Goal: Use online tool/utility: Utilize a website feature to perform a specific function

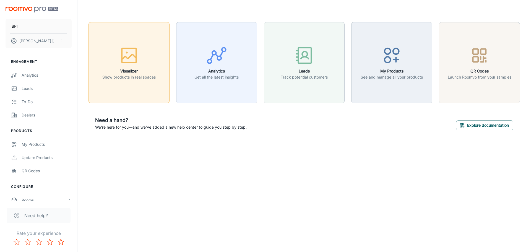
click at [133, 78] on p "Show products in real spaces" at bounding box center [128, 77] width 53 height 6
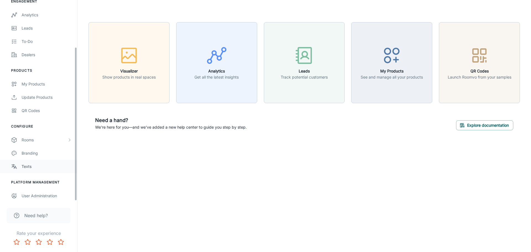
scroll to position [62, 0]
click at [35, 137] on div "Rooms" at bounding box center [45, 139] width 46 height 6
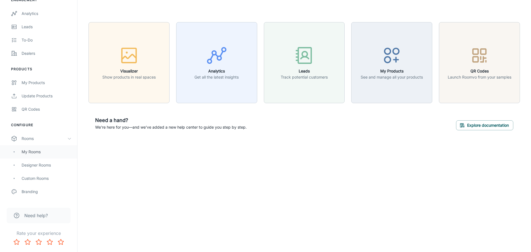
click at [37, 152] on div "My Rooms" at bounding box center [47, 152] width 50 height 6
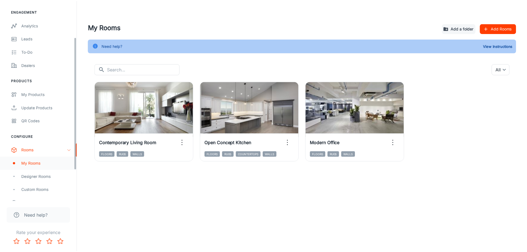
scroll to position [55, 0]
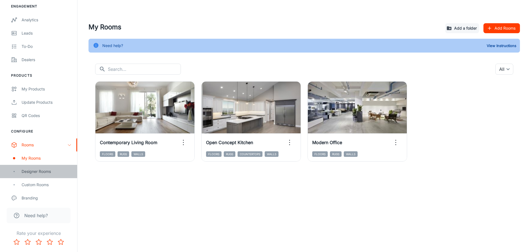
click at [39, 171] on div "Designer Rooms" at bounding box center [47, 171] width 50 height 6
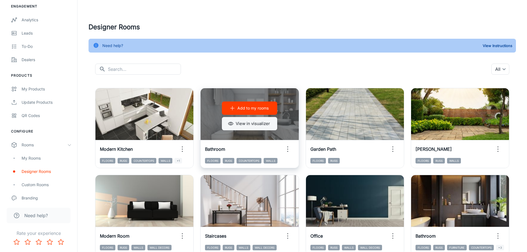
click at [265, 124] on button "View in visualizer" at bounding box center [249, 123] width 55 height 13
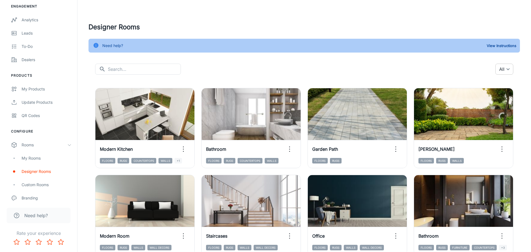
click at [500, 69] on body "BPI [PERSON_NAME] Engagement Analytics Leads To-do Dealers Products My Products…" at bounding box center [265, 126] width 531 height 252
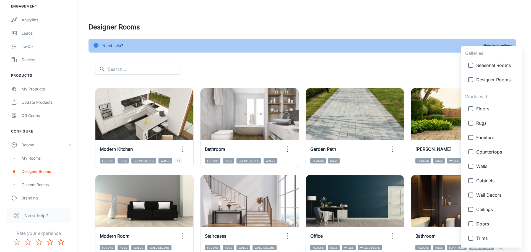
click at [489, 155] on span "Countertops" at bounding box center [496, 152] width 41 height 7
type input "{"type":"productType","id":"4"}"
checkbox input "true"
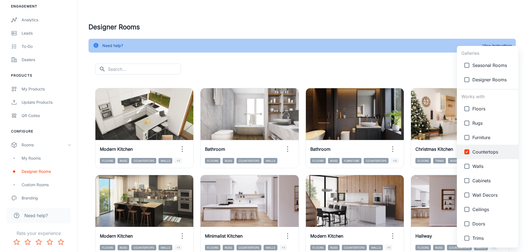
click at [483, 167] on span "Walls" at bounding box center [492, 166] width 41 height 7
type input "{"type":"productType","id":"4"},{"type":"productType","id":"5"}"
checkbox input "true"
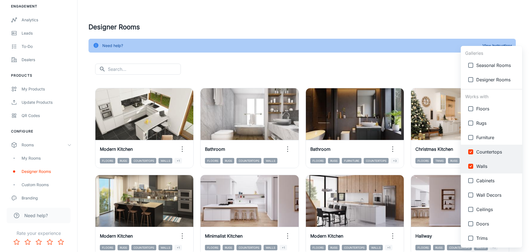
click at [365, 61] on div at bounding box center [265, 126] width 531 height 252
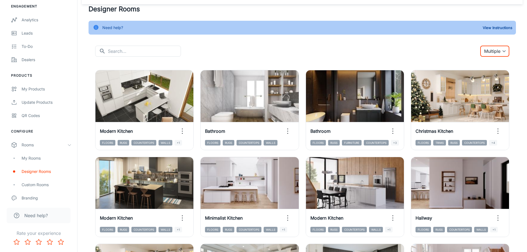
scroll to position [28, 0]
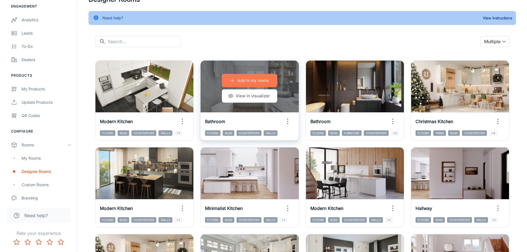
click at [257, 80] on p "Add to my rooms" at bounding box center [252, 80] width 31 height 6
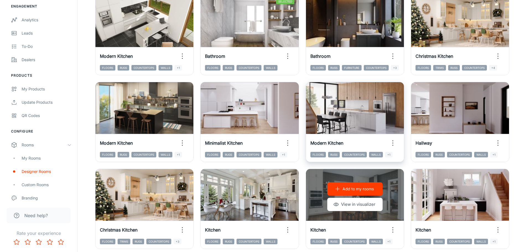
scroll to position [111, 0]
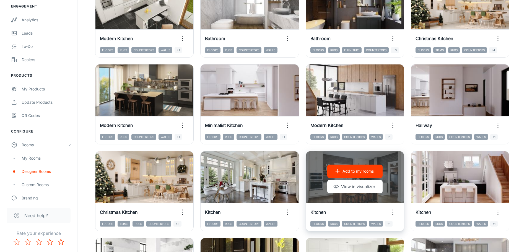
click at [357, 172] on p "Add to my rooms" at bounding box center [357, 171] width 31 height 6
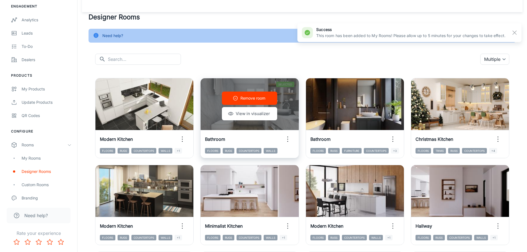
scroll to position [0, 0]
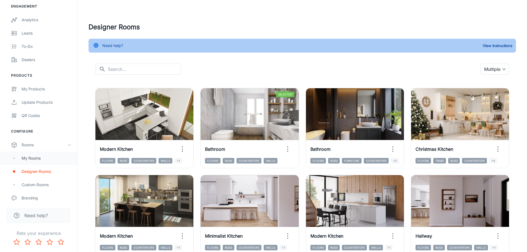
click at [29, 156] on div "My Rooms" at bounding box center [47, 158] width 50 height 6
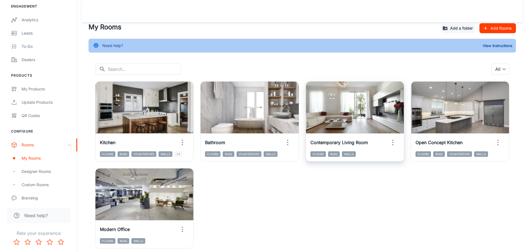
scroll to position [23, 0]
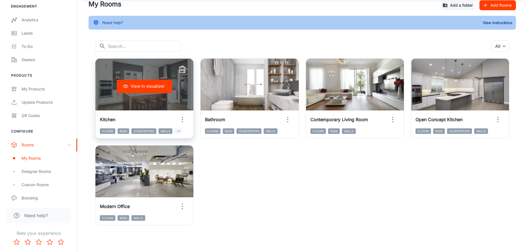
click at [143, 85] on button "View in visualizer" at bounding box center [144, 86] width 55 height 13
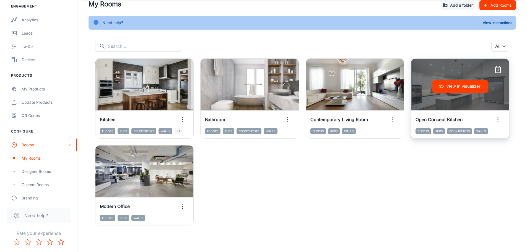
click at [495, 69] on icon "button" at bounding box center [497, 69] width 9 height 9
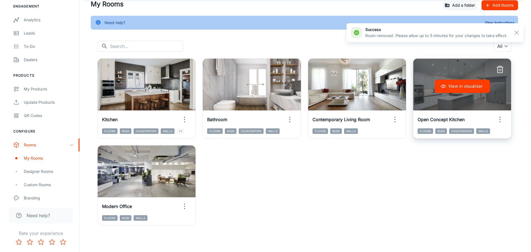
scroll to position [0, 0]
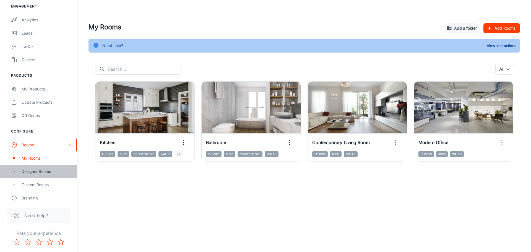
click at [26, 174] on div "Designer Rooms" at bounding box center [47, 171] width 50 height 6
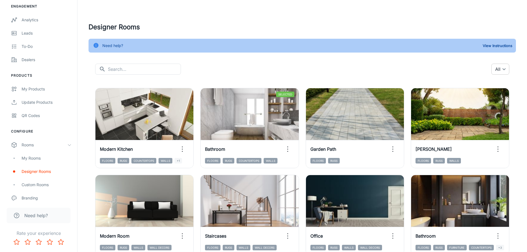
click at [501, 71] on body "BPI [PERSON_NAME] Engagement Analytics Leads To-do Dealers Products My Products…" at bounding box center [263, 126] width 527 height 252
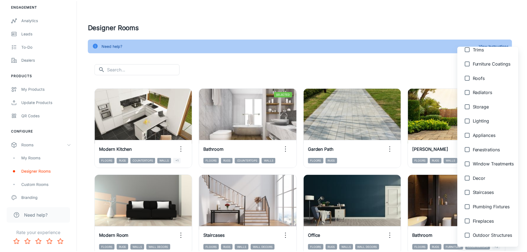
scroll to position [201, 0]
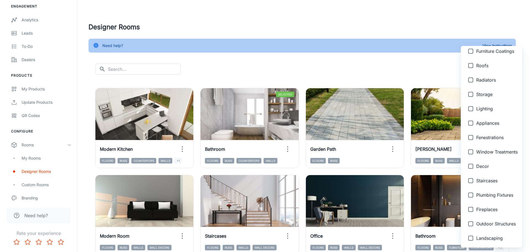
click at [157, 71] on div at bounding box center [265, 126] width 531 height 252
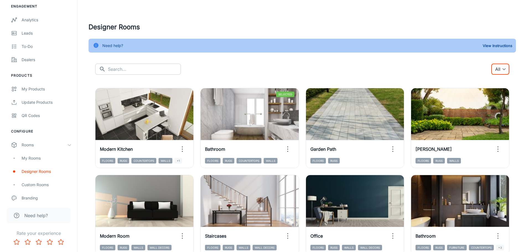
click at [155, 71] on input "text" at bounding box center [144, 69] width 73 height 11
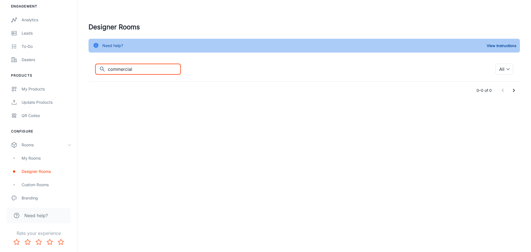
type input "commercial"
drag, startPoint x: 154, startPoint y: 67, endPoint x: 107, endPoint y: 70, distance: 47.4
click at [107, 70] on div "​ commercial ​" at bounding box center [138, 69] width 86 height 11
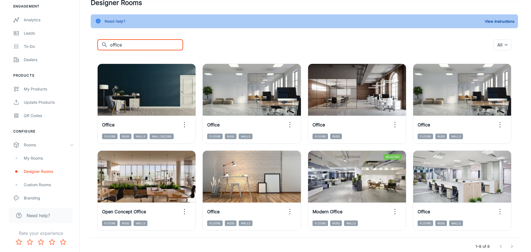
scroll to position [0, 0]
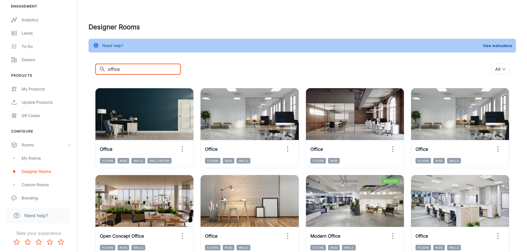
drag, startPoint x: 137, startPoint y: 67, endPoint x: 103, endPoint y: 71, distance: 34.7
click at [103, 71] on div "​ office ​" at bounding box center [138, 69] width 86 height 11
type input "lobby"
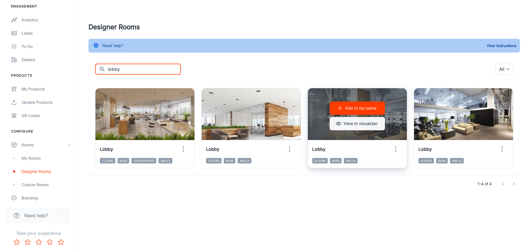
click at [369, 119] on button "View in visualizer" at bounding box center [357, 123] width 55 height 13
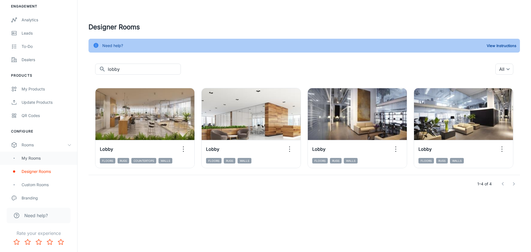
click at [29, 156] on div "My Rooms" at bounding box center [47, 158] width 50 height 6
